Goal: Transaction & Acquisition: Purchase product/service

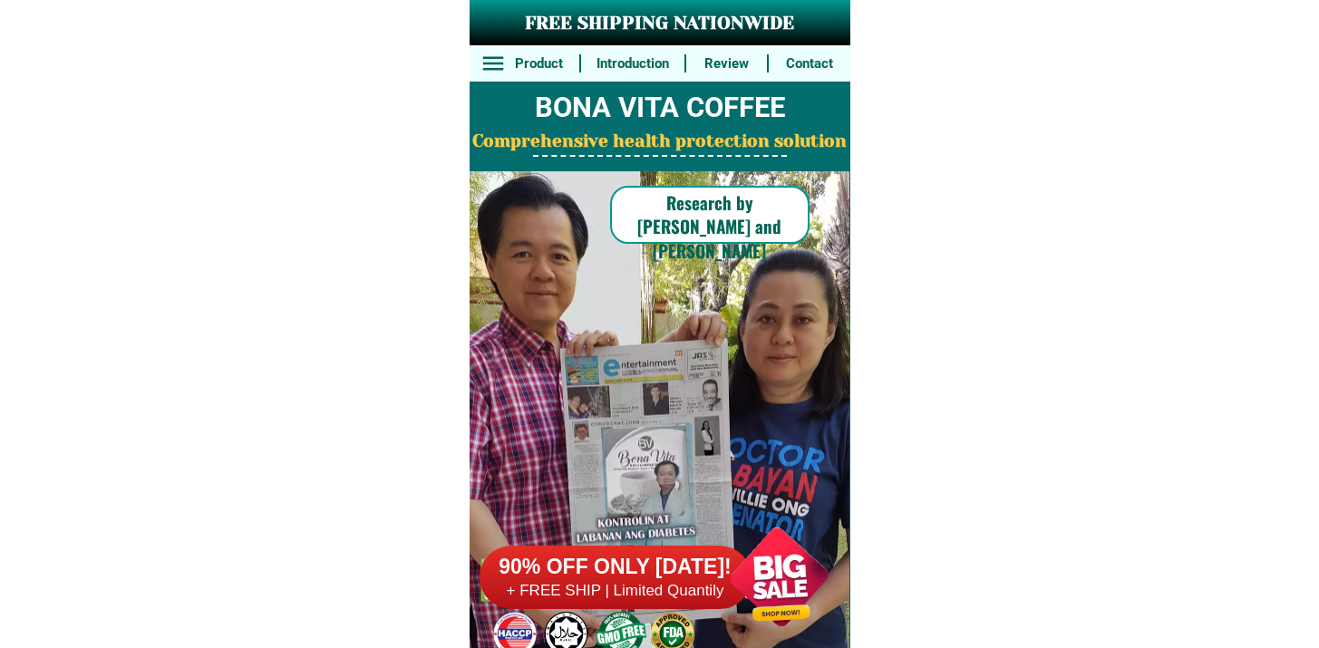
click at [510, 568] on h6 "90% OFF ONLY [DATE]!" at bounding box center [616, 567] width 272 height 27
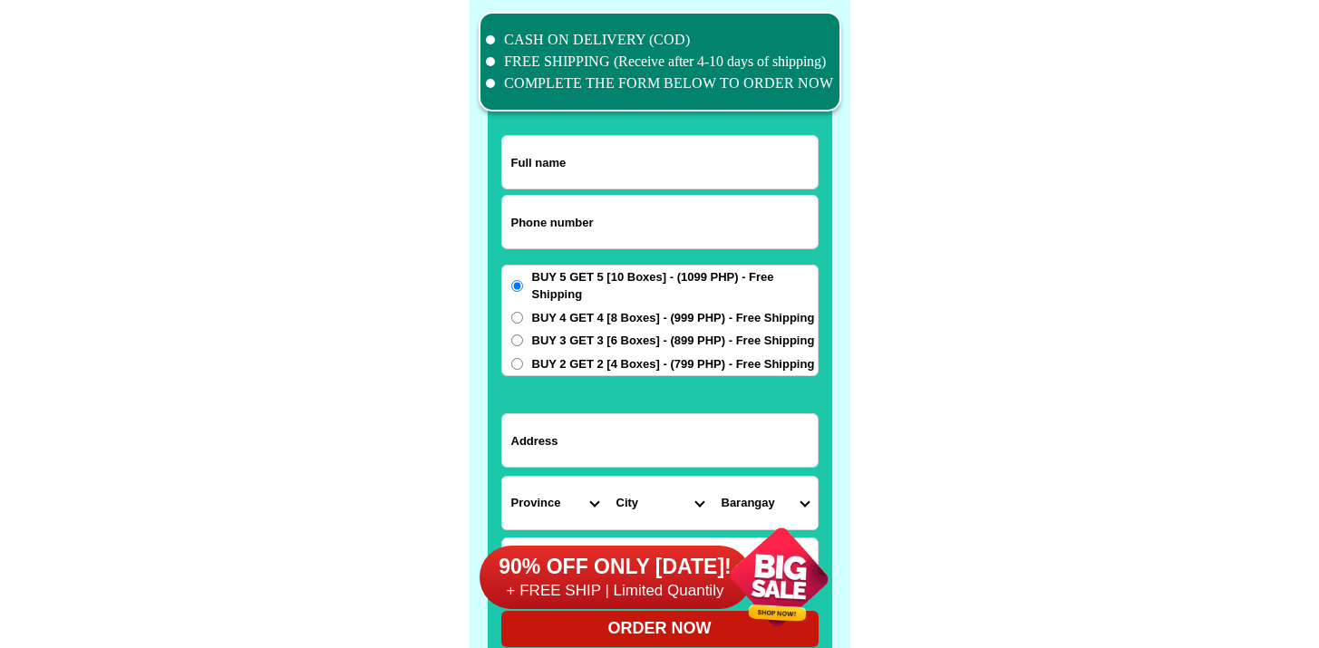
scroll to position [14094, 0]
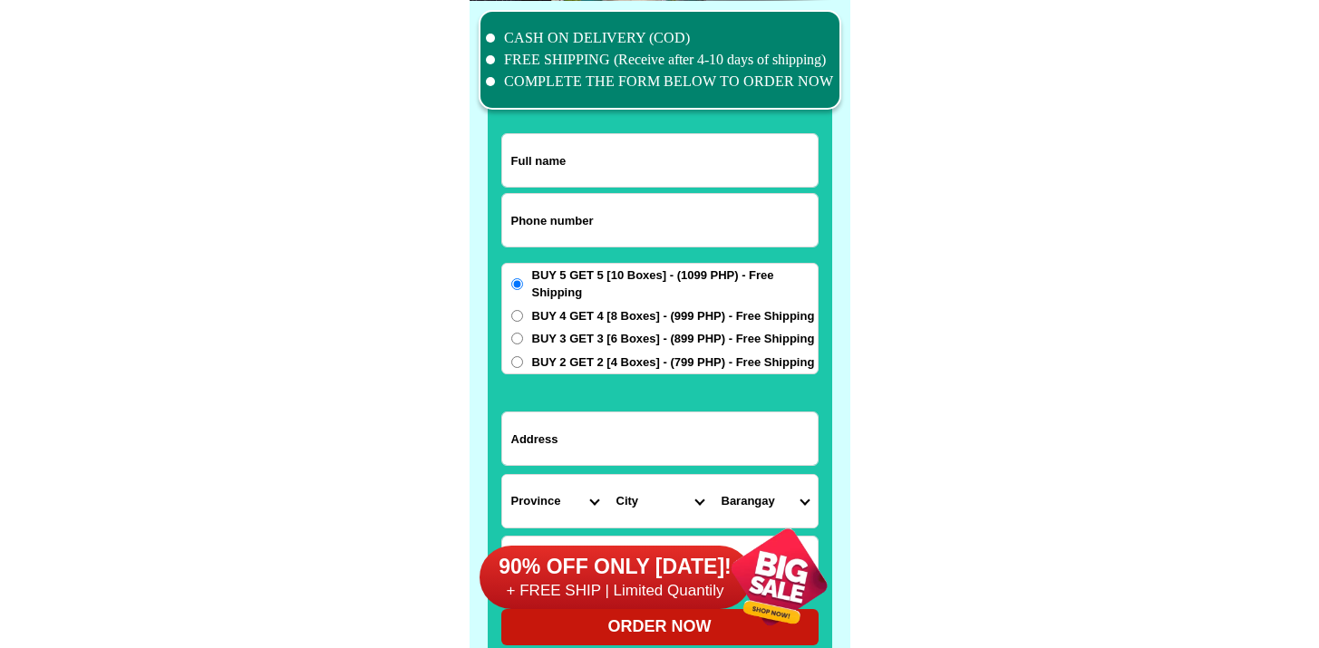
click at [577, 217] on input "Input phone_number" at bounding box center [660, 220] width 316 height 53
paste input "9435089408"
type input "09435089408"
click at [587, 153] on input "Input full_name" at bounding box center [660, 160] width 316 height 53
click at [588, 165] on input "Input full_name" at bounding box center [660, 160] width 316 height 53
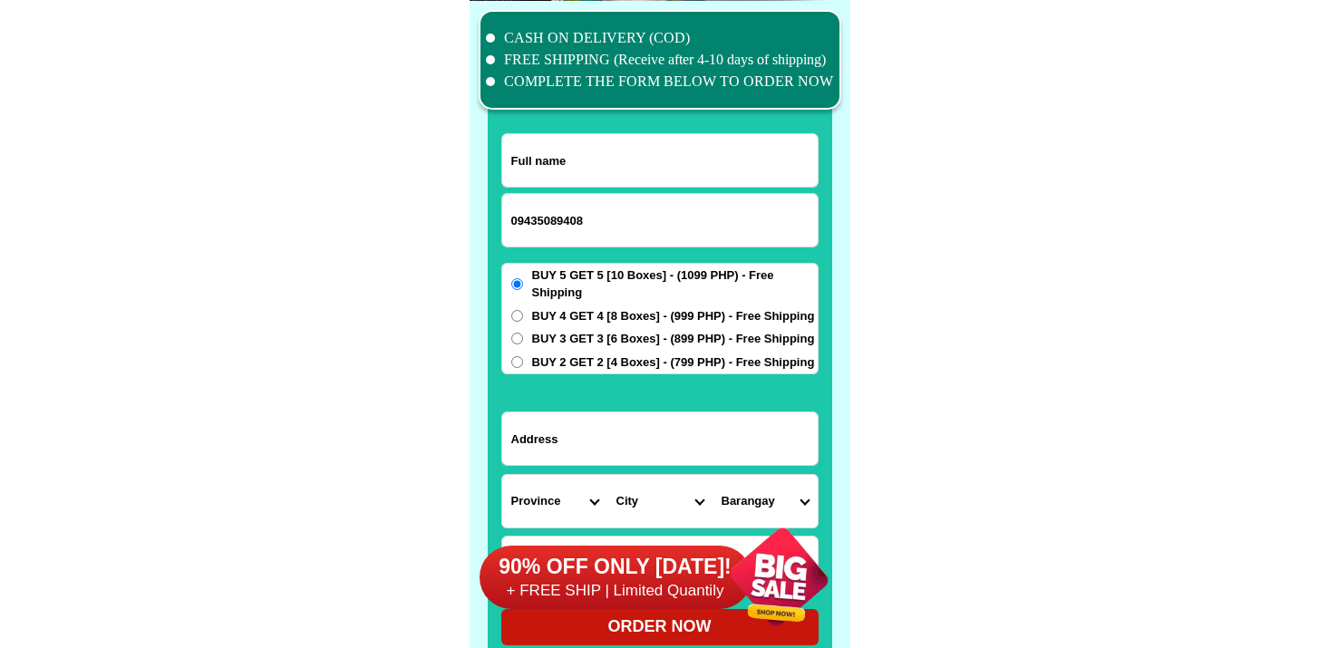
paste input "[PERSON_NAME]"
type input "[PERSON_NAME]"
click at [564, 450] on input "Input address" at bounding box center [660, 439] width 316 height 53
paste input "[GEOGRAPHIC_DATA][PERSON_NAME][GEOGRAPHIC_DATA],[GEOGRAPHIC_DATA] near [GEOGRAP…"
type input "[GEOGRAPHIC_DATA][PERSON_NAME][GEOGRAPHIC_DATA],[GEOGRAPHIC_DATA] near [GEOGRAP…"
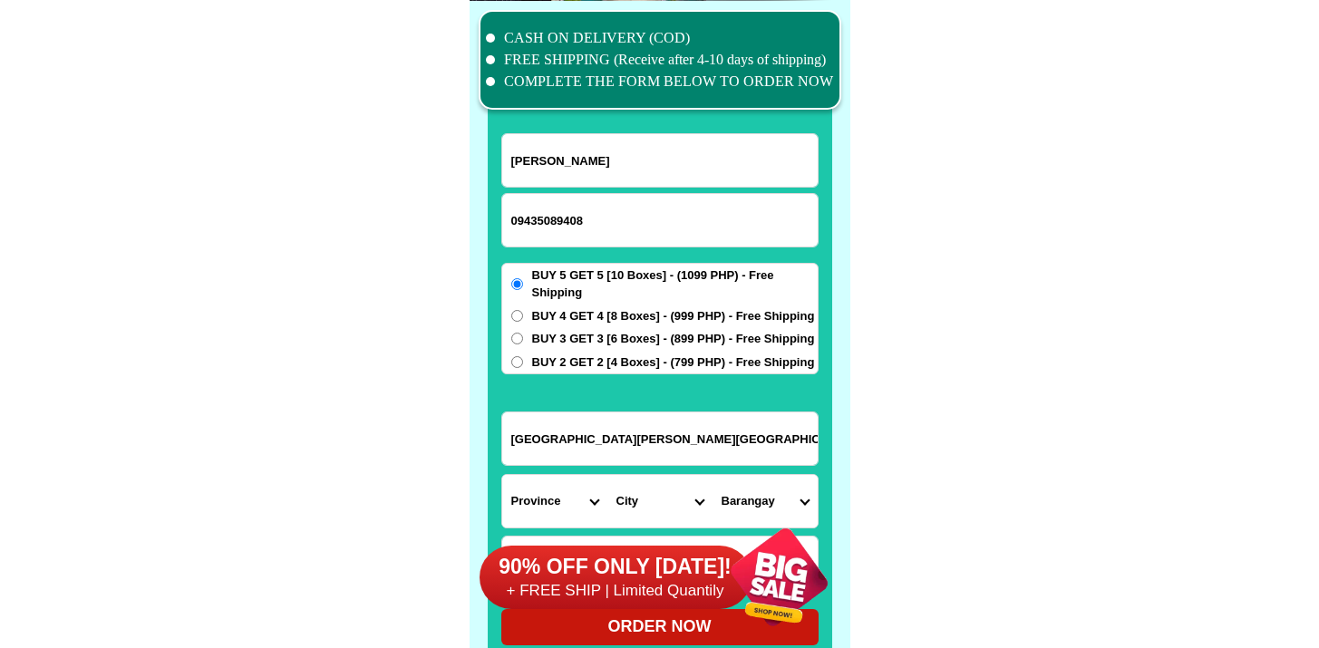
click at [519, 497] on select "Province [GEOGRAPHIC_DATA] [GEOGRAPHIC_DATA][PERSON_NAME][GEOGRAPHIC_DATA][GEOG…" at bounding box center [554, 501] width 105 height 53
select select "63_137"
click at [502, 475] on select "Province [GEOGRAPHIC_DATA] [GEOGRAPHIC_DATA][PERSON_NAME][GEOGRAPHIC_DATA][GEOG…" at bounding box center [554, 501] width 105 height 53
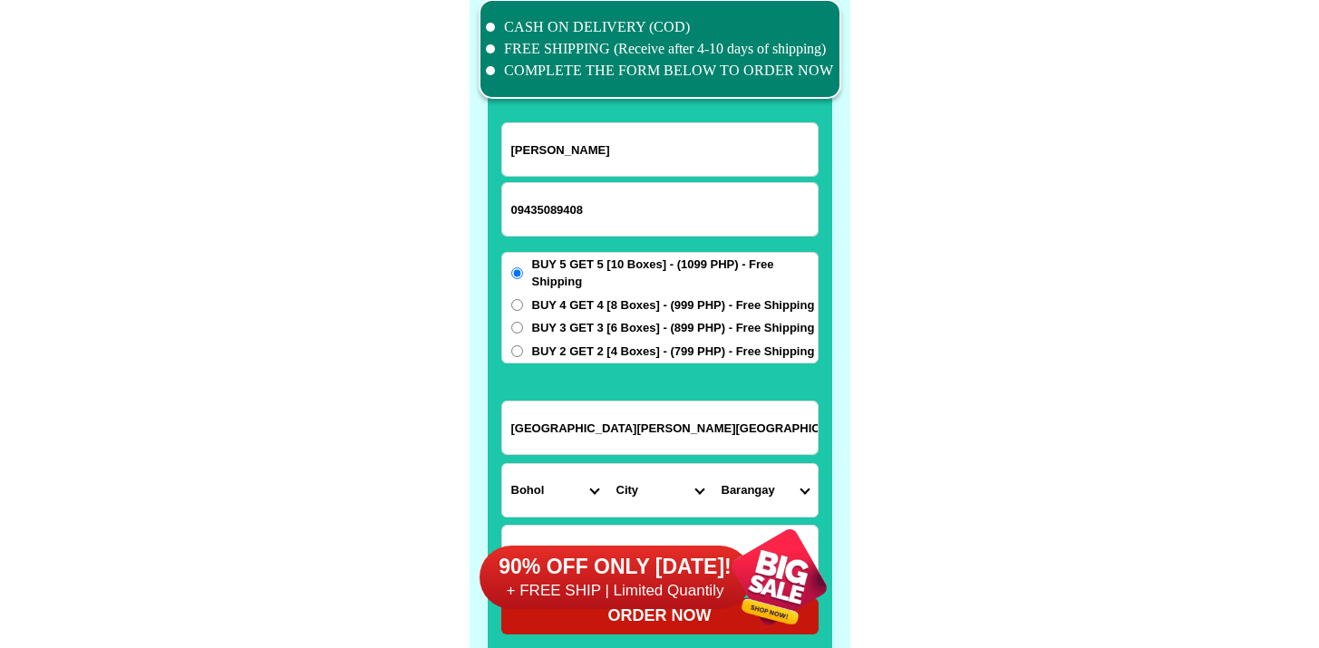
scroll to position [14117, 0]
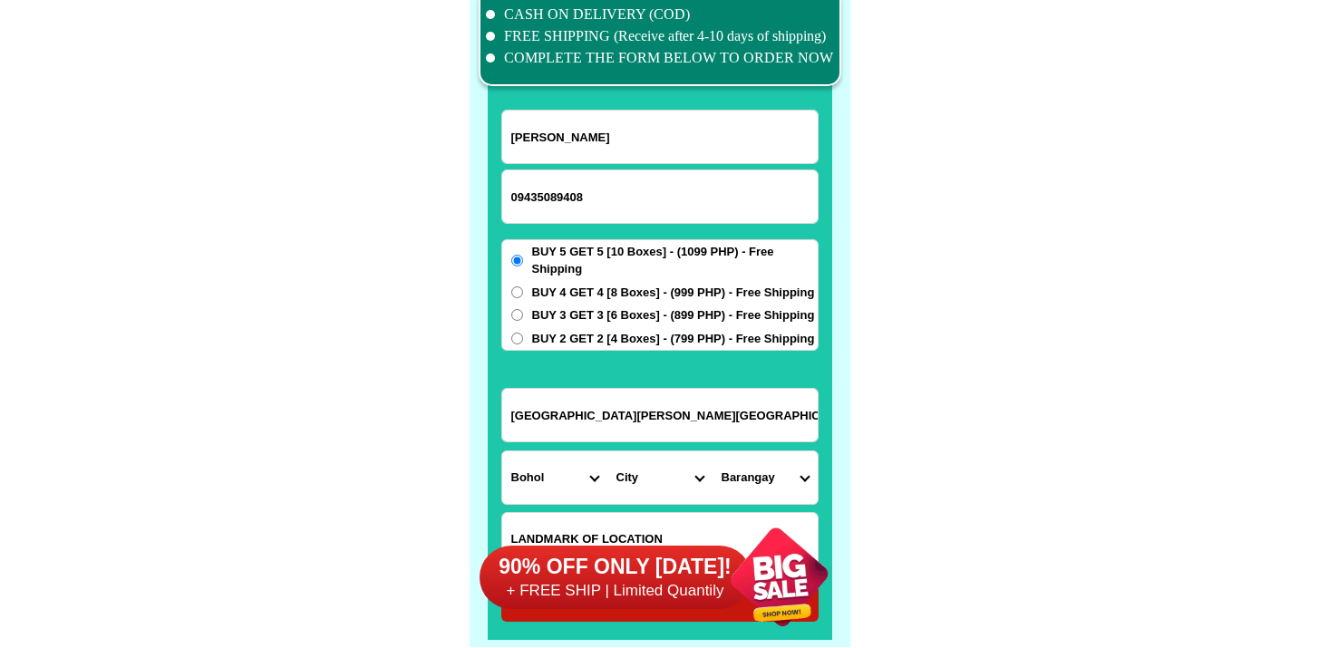
click at [638, 464] on select "City Alburquerque Antequera Baclayon Balilihan Bien-unido Bilar Bohol-[PERSON_N…" at bounding box center [659, 478] width 105 height 53
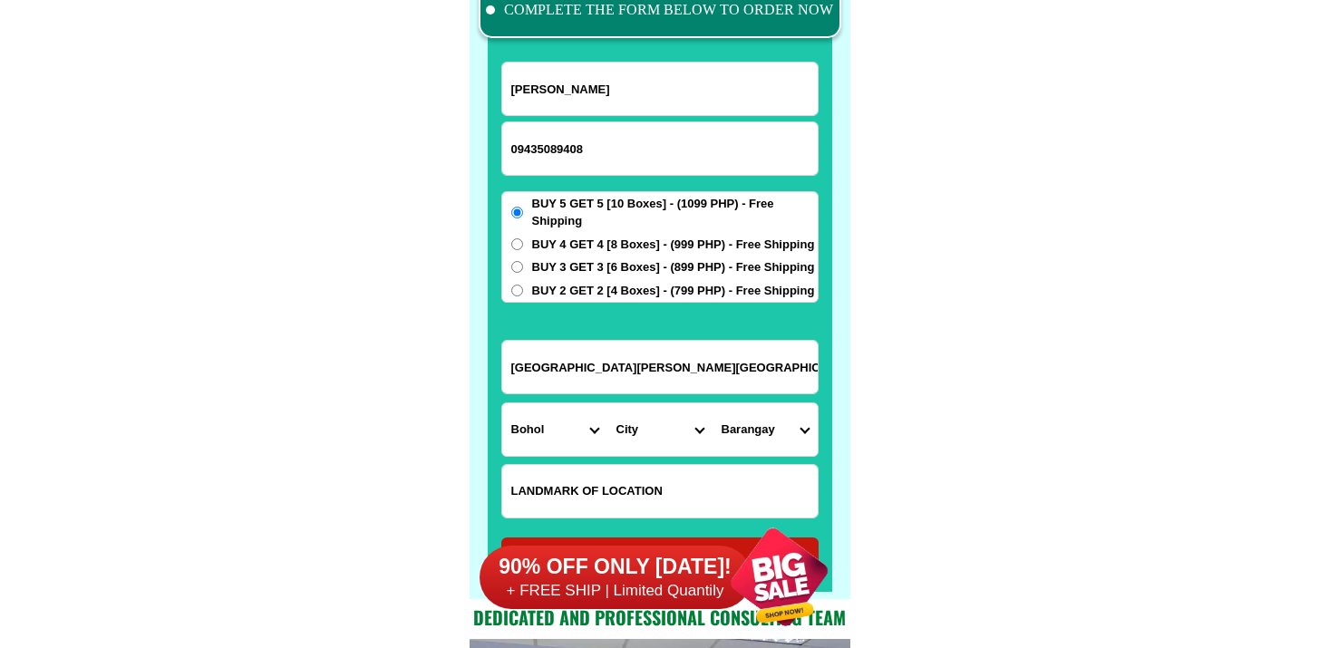
scroll to position [14167, 0]
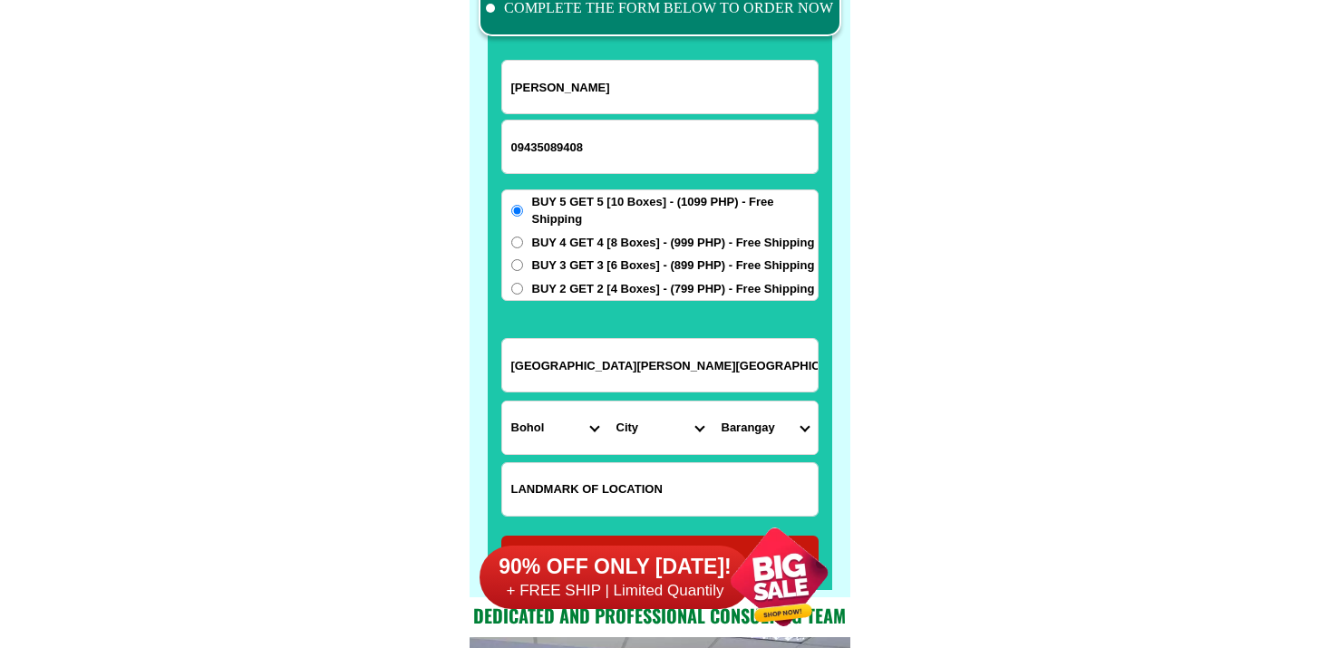
click at [646, 438] on select "City Alburquerque Antequera Baclayon Balilihan Bien-unido Bilar Bohol-[PERSON_N…" at bounding box center [659, 428] width 105 height 53
select select "63_1378685"
click at [607, 402] on select "City Alburquerque Antequera Baclayon Balilihan Bien-unido Bilar Bohol-[PERSON_N…" at bounding box center [659, 428] width 105 height 53
click at [769, 432] on select "[GEOGRAPHIC_DATA] [GEOGRAPHIC_DATA] sur [GEOGRAPHIC_DATA] [GEOGRAPHIC_DATA][PER…" at bounding box center [765, 428] width 105 height 53
select select "63_13786856455"
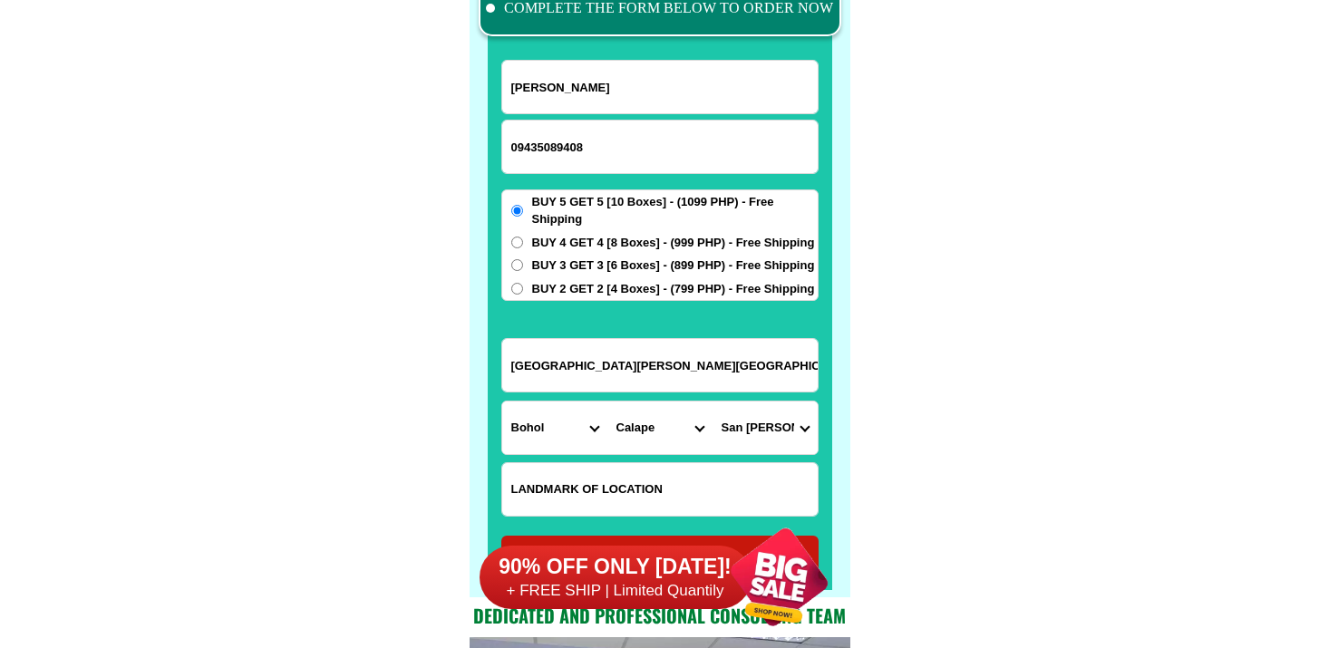
click at [713, 402] on select "[GEOGRAPHIC_DATA] [GEOGRAPHIC_DATA] sur [GEOGRAPHIC_DATA] [GEOGRAPHIC_DATA][PER…" at bounding box center [765, 428] width 105 height 53
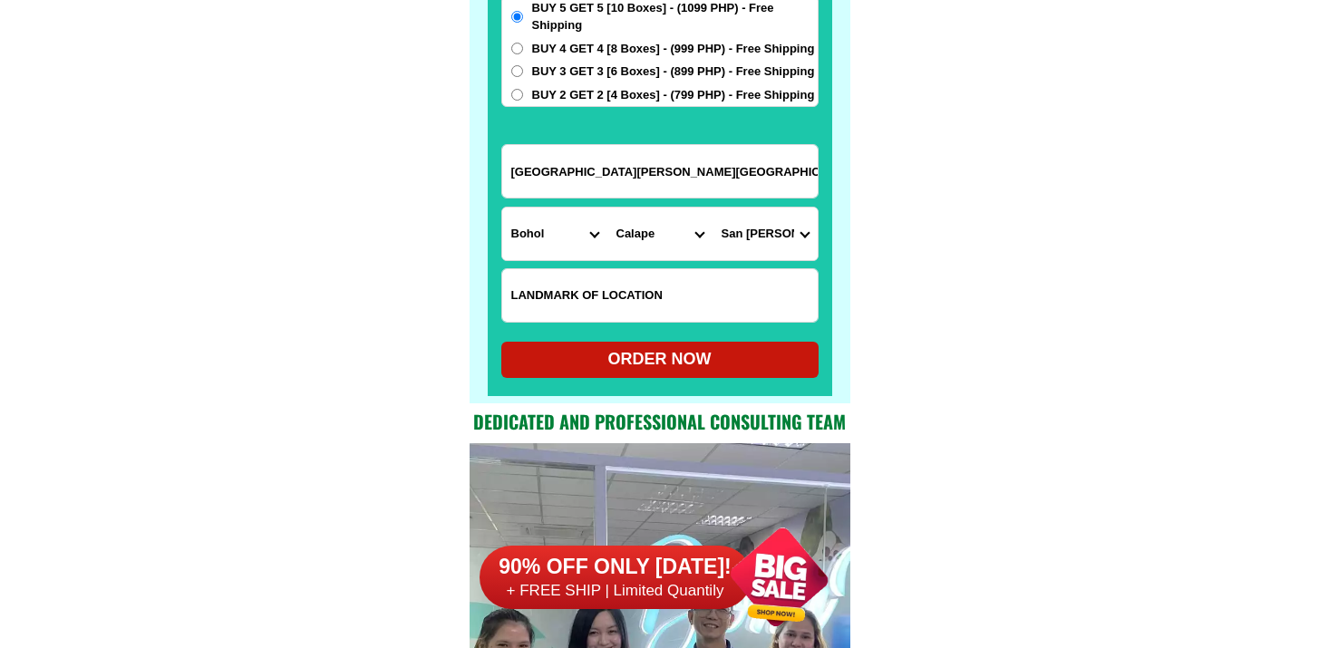
scroll to position [14410, 0]
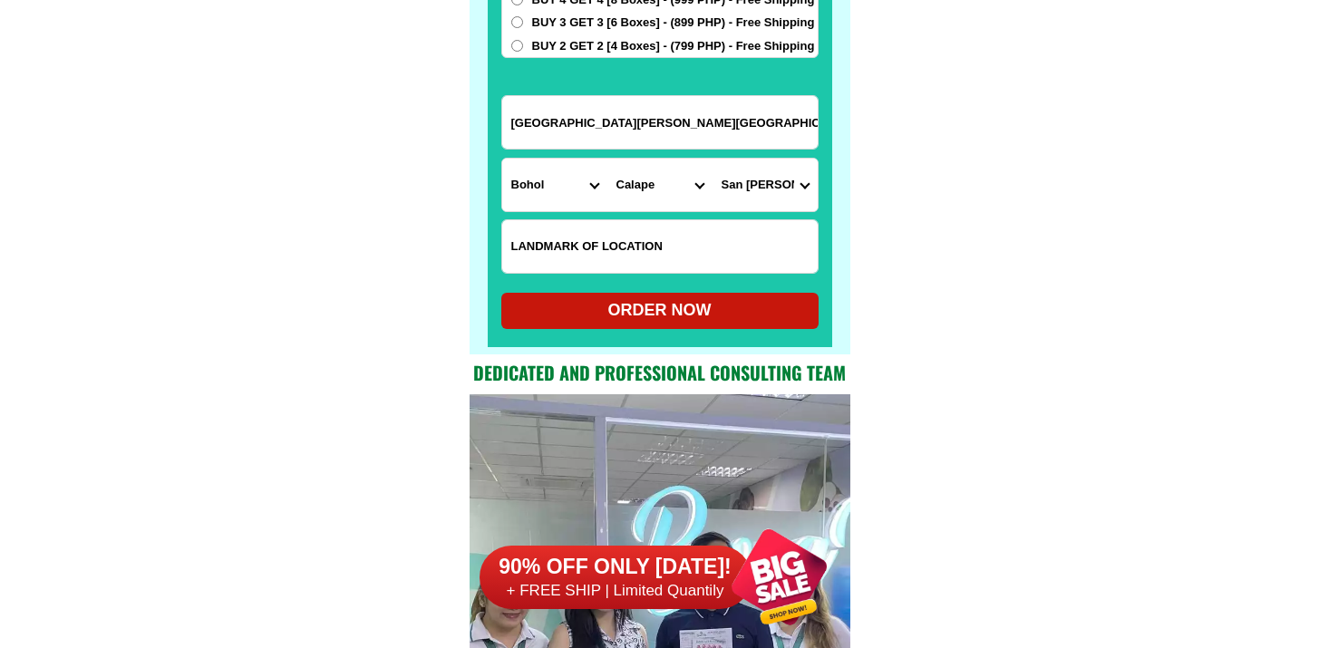
click at [634, 316] on div "ORDER NOW" at bounding box center [659, 310] width 317 height 24
radio input "true"
